Goal: Information Seeking & Learning: Understand process/instructions

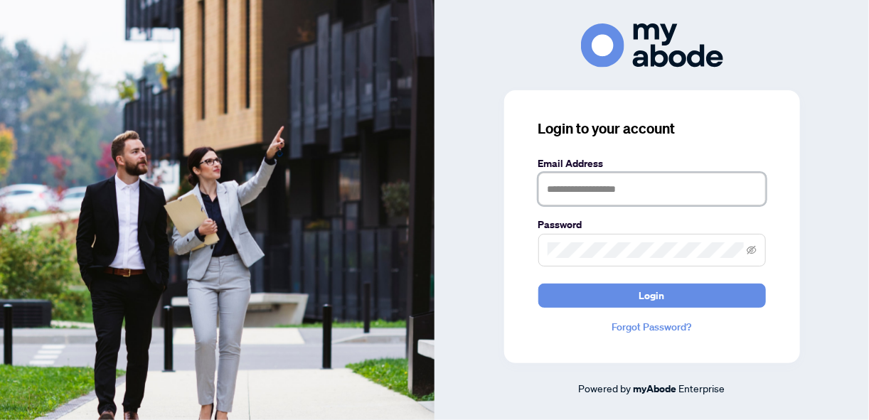
click at [667, 185] on input "text" at bounding box center [652, 189] width 228 height 33
type input "**********"
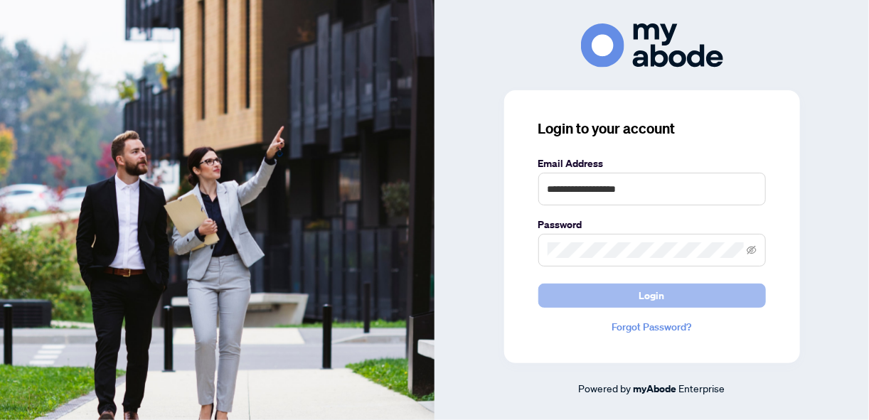
click at [659, 296] on span "Login" at bounding box center [652, 296] width 26 height 23
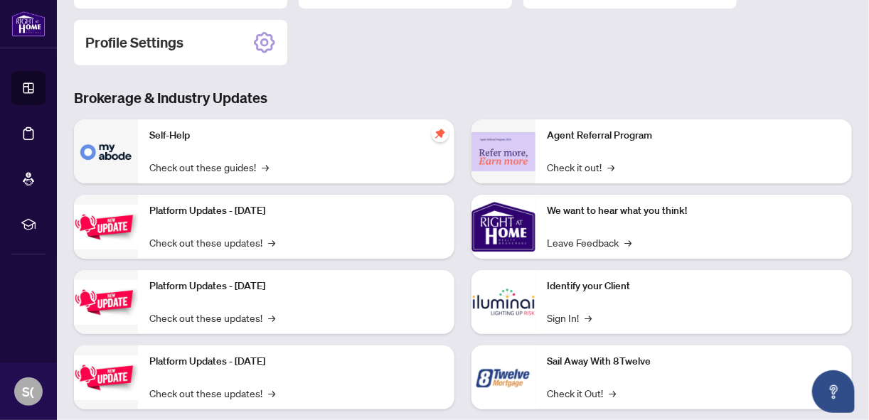
scroll to position [56, 0]
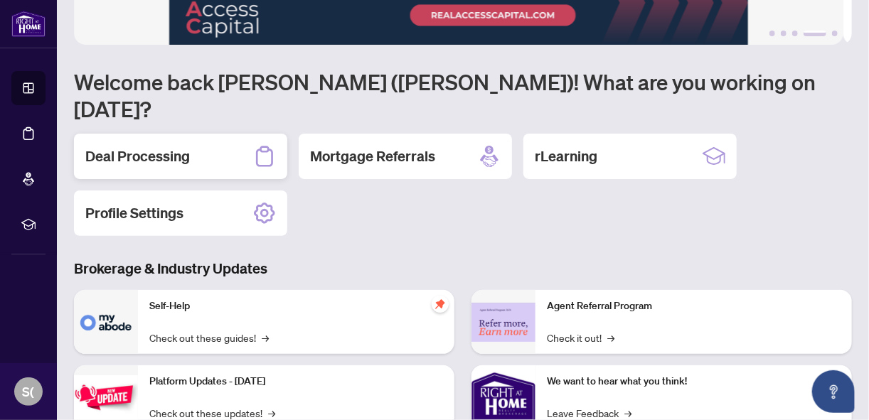
click at [261, 145] on icon at bounding box center [264, 156] width 23 height 23
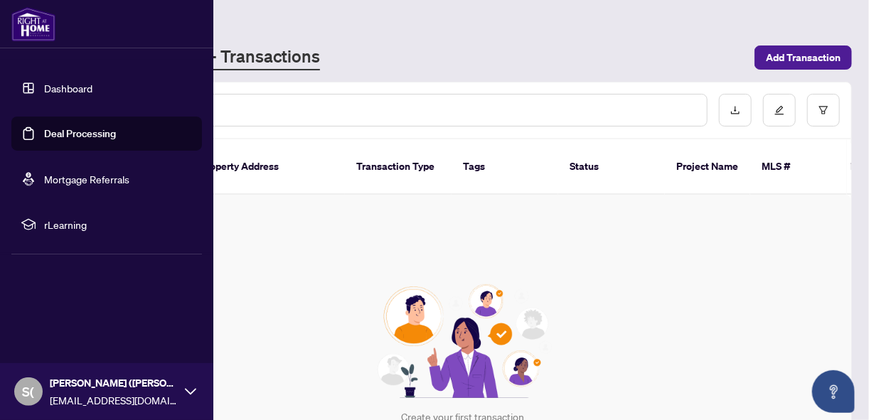
click at [65, 83] on link "Dashboard" at bounding box center [68, 88] width 48 height 13
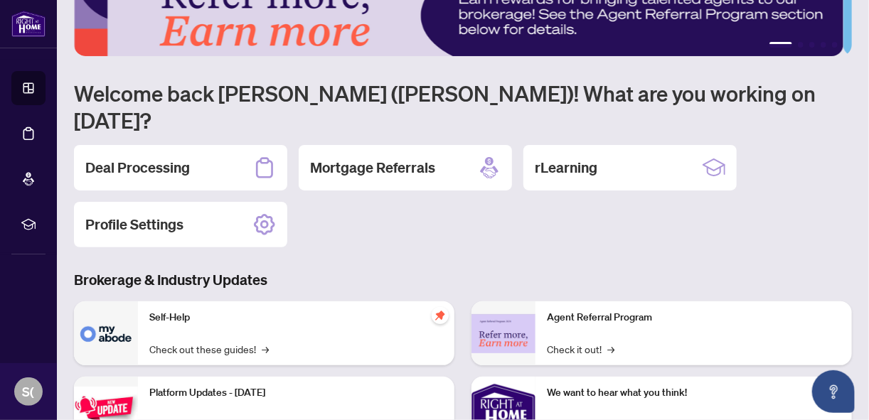
scroll to position [114, 0]
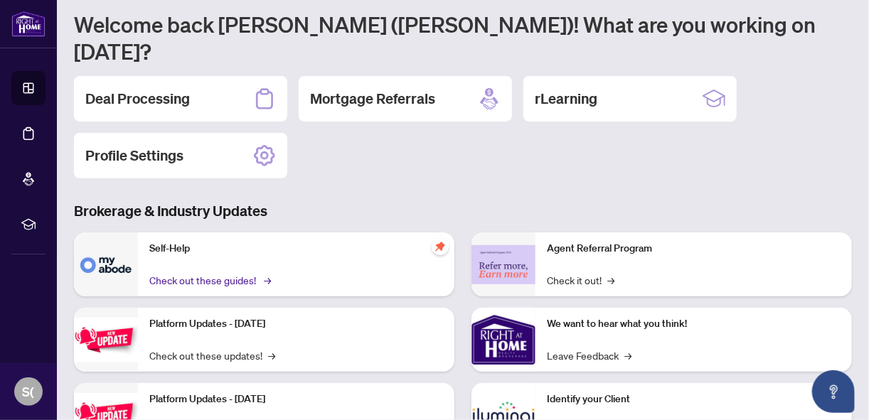
click at [245, 272] on link "Check out these guides! →" at bounding box center [209, 280] width 120 height 16
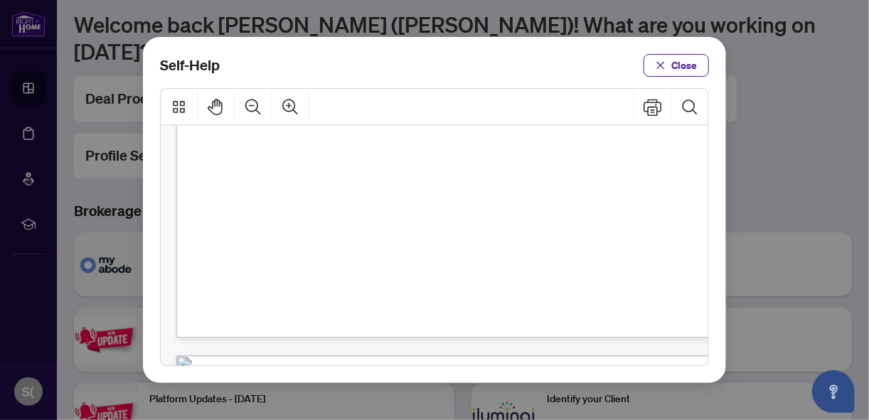
scroll to position [455, 0]
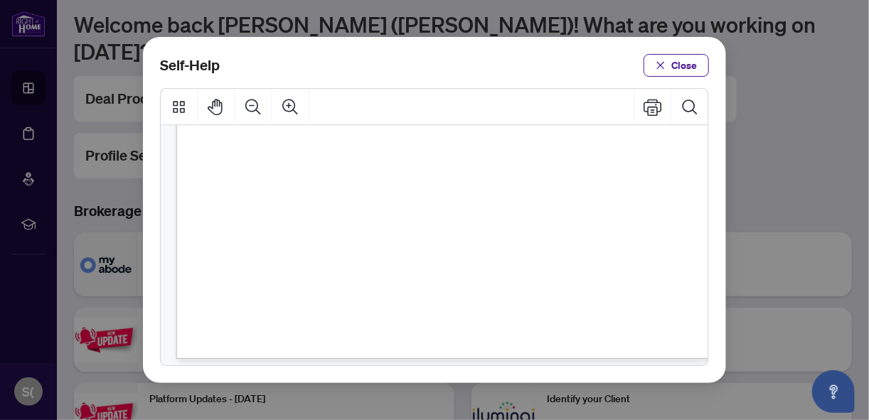
click at [474, 258] on span "PDF" at bounding box center [481, 258] width 19 height 14
click at [479, 260] on span "PDF" at bounding box center [481, 258] width 19 height 14
click at [360, 322] on span "How to Submit a Listing Transaction (" at bounding box center [359, 319] width 172 height 14
drag, startPoint x: 267, startPoint y: 322, endPoint x: 464, endPoint y: 331, distance: 196.6
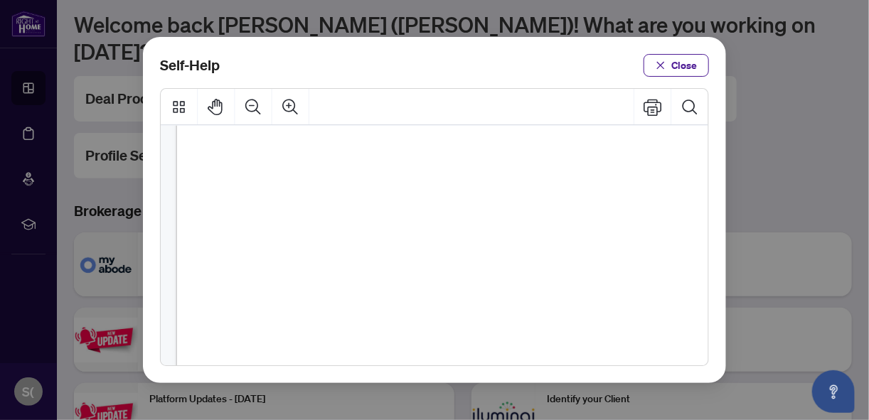
click at [463, 331] on div "● How to Apply and Reset Filters ( PDF ) ● How to Archive a Document ( PDF ) ● …" at bounding box center [495, 129] width 638 height 826
click at [475, 320] on span "PDF" at bounding box center [481, 319] width 19 height 14
click at [415, 104] on div at bounding box center [435, 107] width 548 height 36
click at [685, 108] on icon "Search Document" at bounding box center [690, 106] width 18 height 18
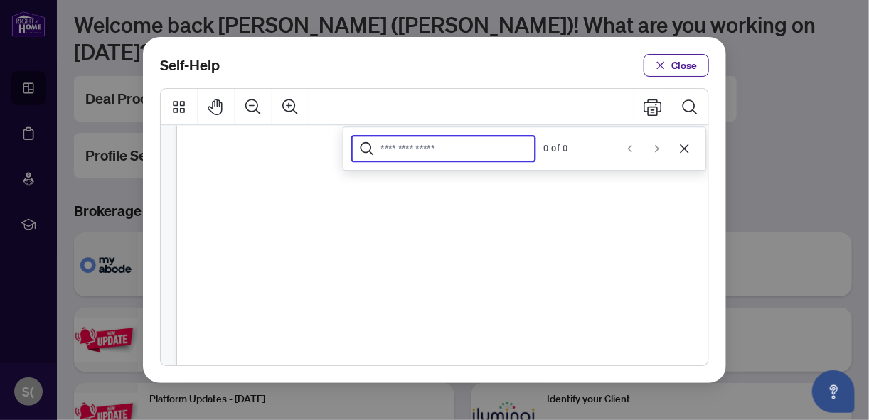
click at [445, 152] on input "Search Document" at bounding box center [454, 148] width 147 height 13
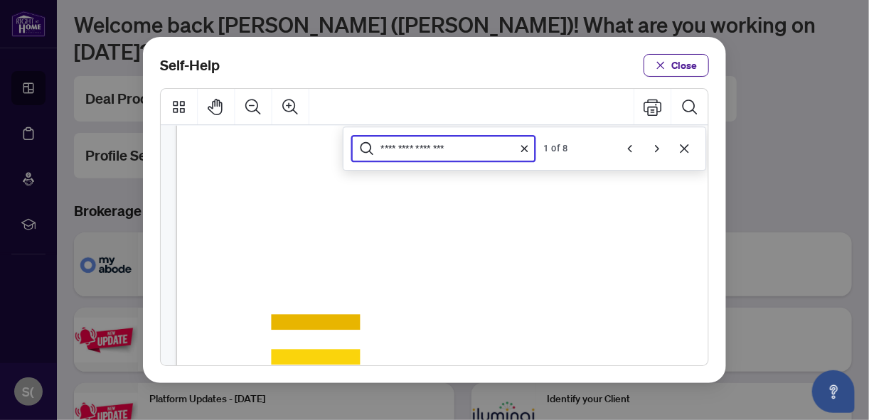
scroll to position [460, 0]
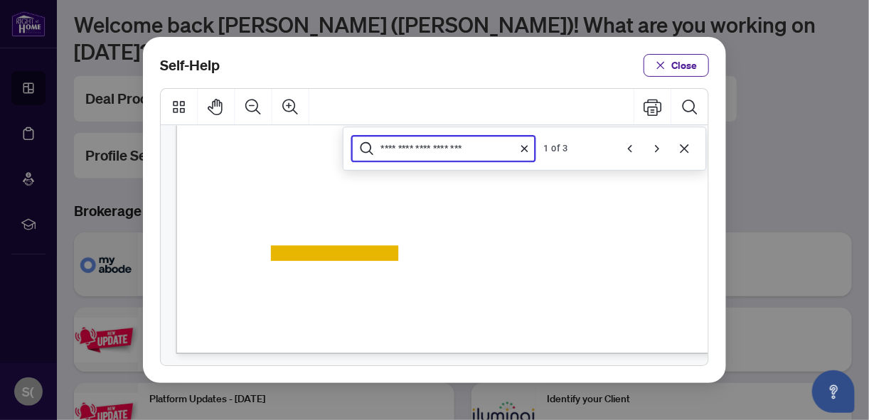
type input "**********"
click at [410, 247] on span "How to Submit a Listing Transaction (" at bounding box center [359, 253] width 172 height 14
click at [487, 255] on span "PDF" at bounding box center [481, 253] width 19 height 14
click at [499, 161] on div "**********" at bounding box center [525, 149] width 364 height 44
drag, startPoint x: 319, startPoint y: 253, endPoint x: 327, endPoint y: 250, distance: 7.7
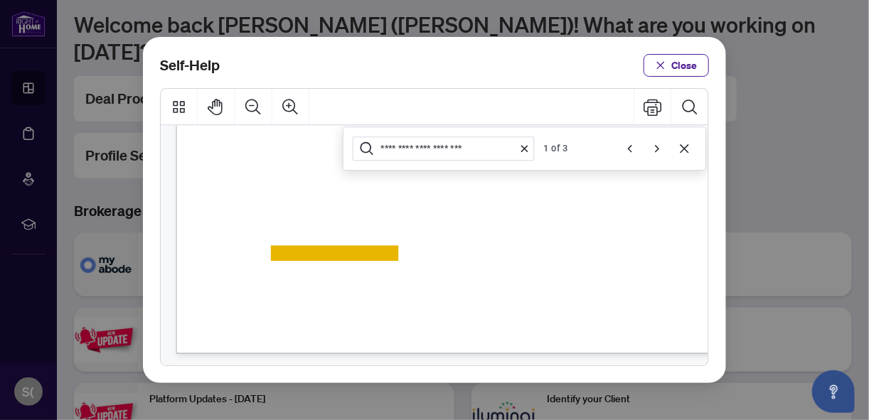
click at [327, 250] on span "How to Submit a Listing Transaction (" at bounding box center [359, 253] width 172 height 14
drag, startPoint x: 327, startPoint y: 250, endPoint x: 439, endPoint y: 250, distance: 112.4
click at [439, 250] on span "How to Submit a Listing Transaction (" at bounding box center [359, 253] width 172 height 14
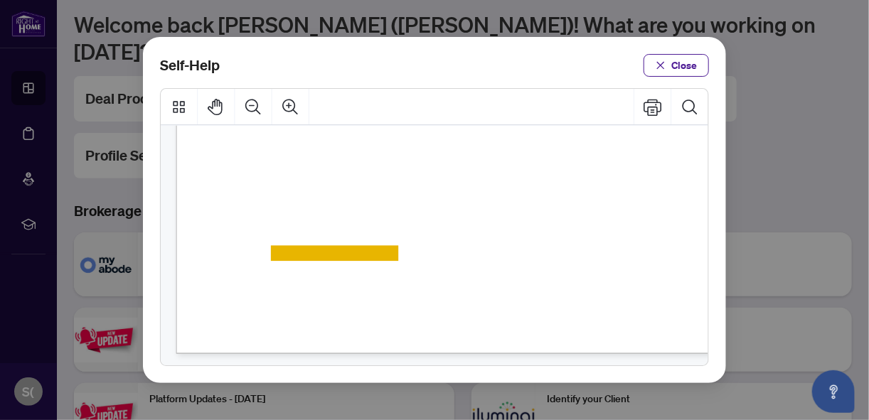
drag, startPoint x: 482, startPoint y: 255, endPoint x: 492, endPoint y: 255, distance: 10.0
click at [491, 255] on span "PDF" at bounding box center [481, 253] width 19 height 14
drag, startPoint x: 492, startPoint y: 255, endPoint x: 479, endPoint y: 253, distance: 12.9
click at [479, 253] on span "PDF" at bounding box center [481, 253] width 19 height 14
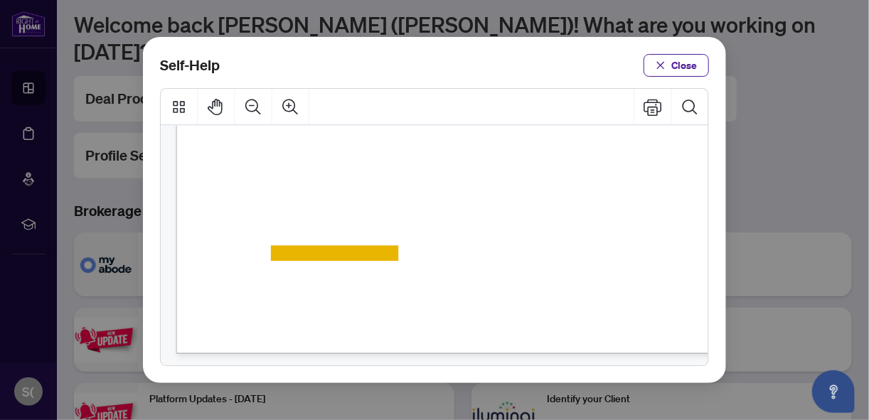
click at [473, 253] on span "PDF" at bounding box center [481, 253] width 19 height 14
click at [179, 107] on icon "Thumbnails" at bounding box center [179, 106] width 18 height 18
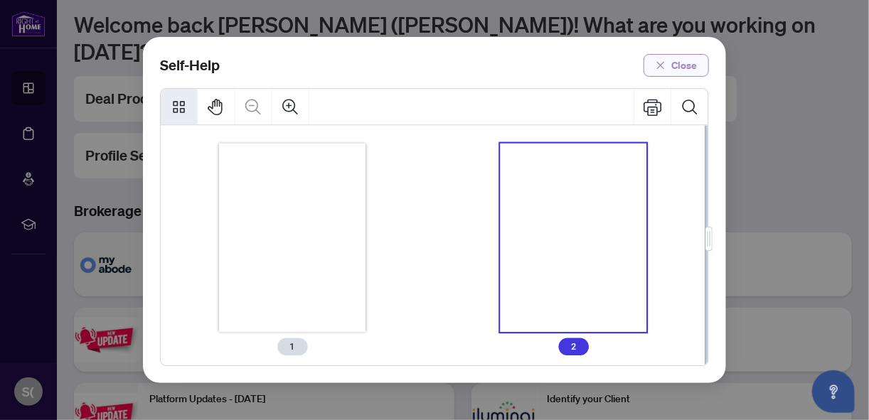
click at [696, 66] on span "Close" at bounding box center [685, 65] width 26 height 23
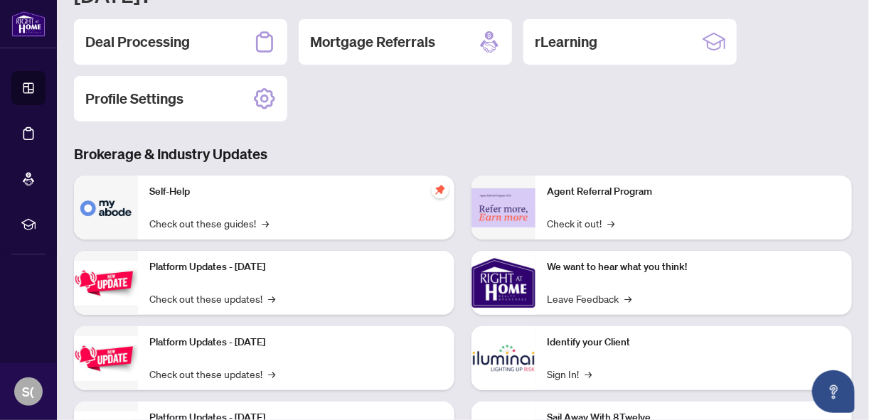
scroll to position [227, 0]
